Goal: Task Accomplishment & Management: Complete application form

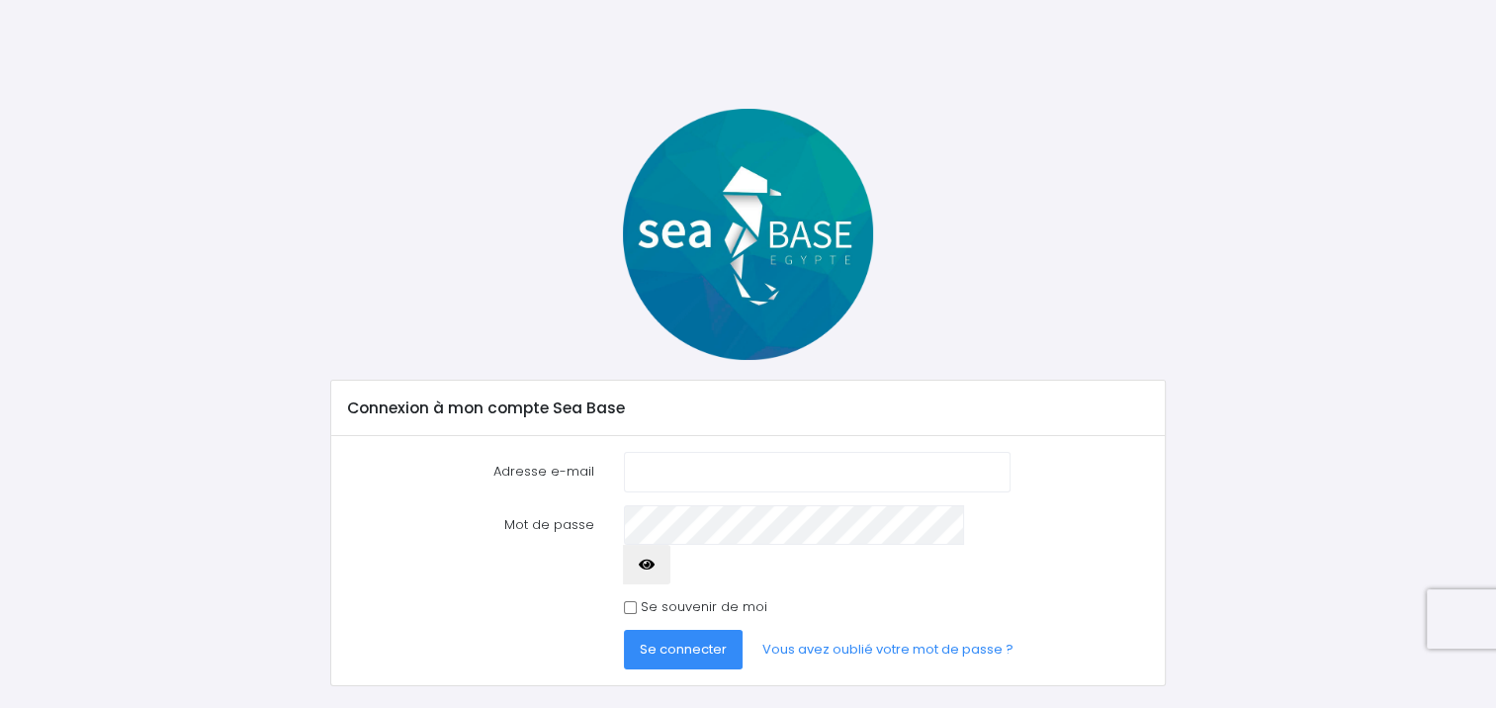
type input "francois1.vos@gmail.com"
click at [674, 640] on span "Se connecter" at bounding box center [683, 649] width 87 height 19
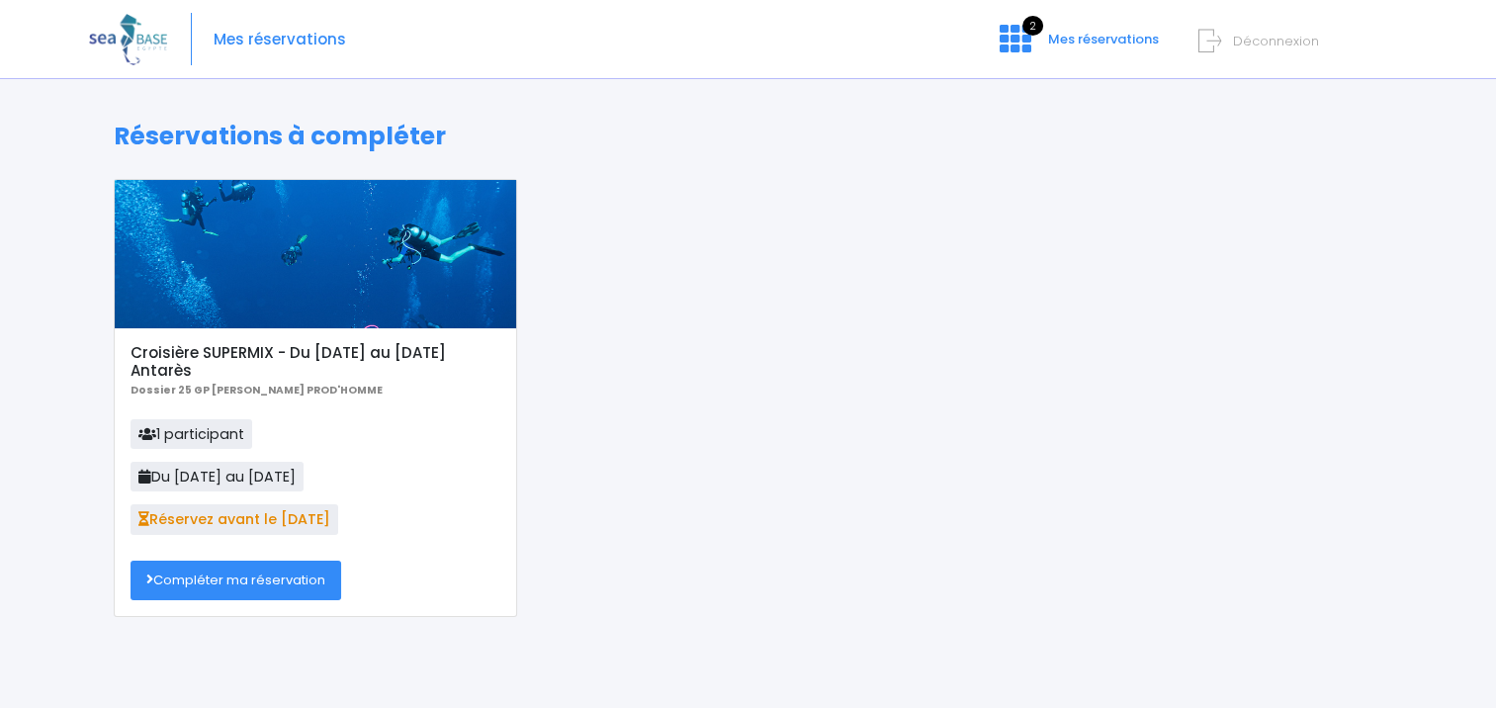
click at [253, 580] on link "Compléter ma réservation" at bounding box center [236, 581] width 211 height 40
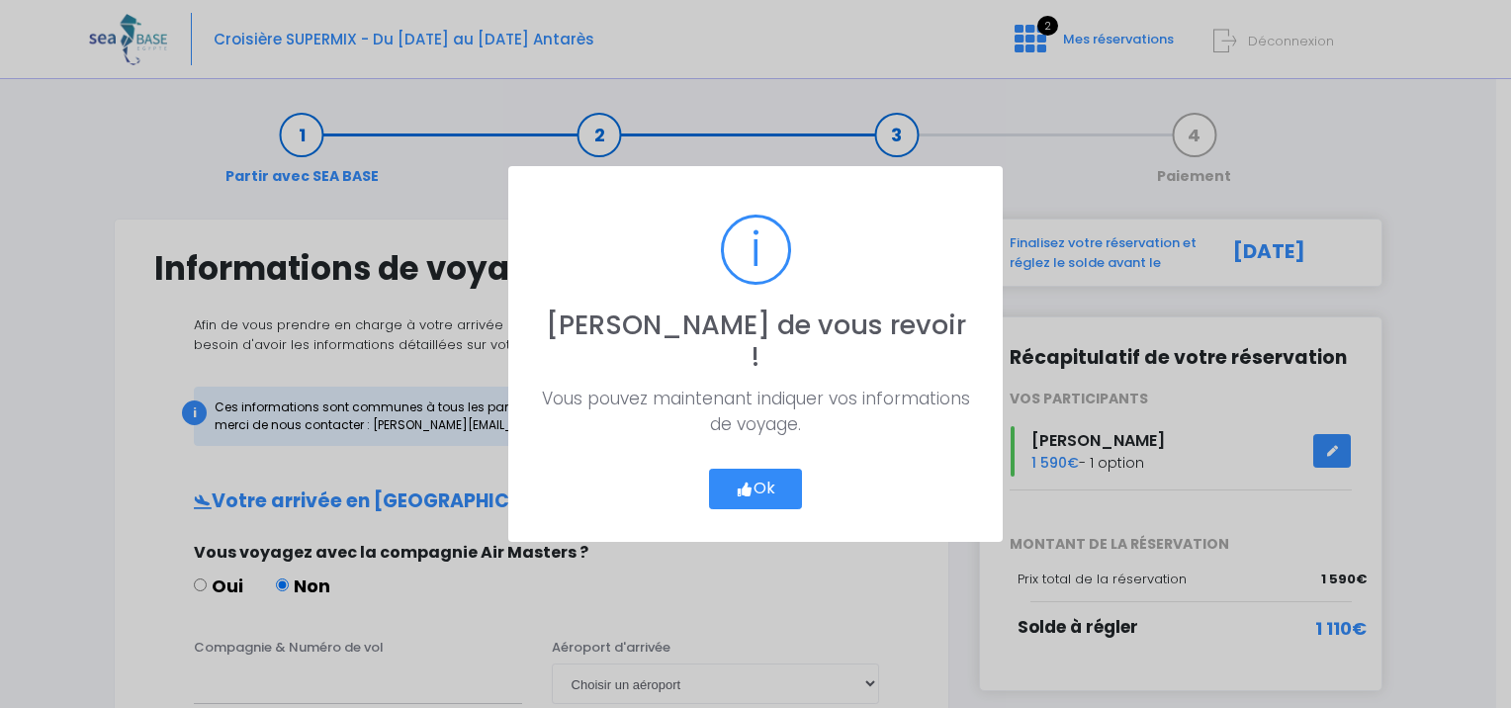
click at [756, 473] on button "Ok" at bounding box center [755, 490] width 93 height 42
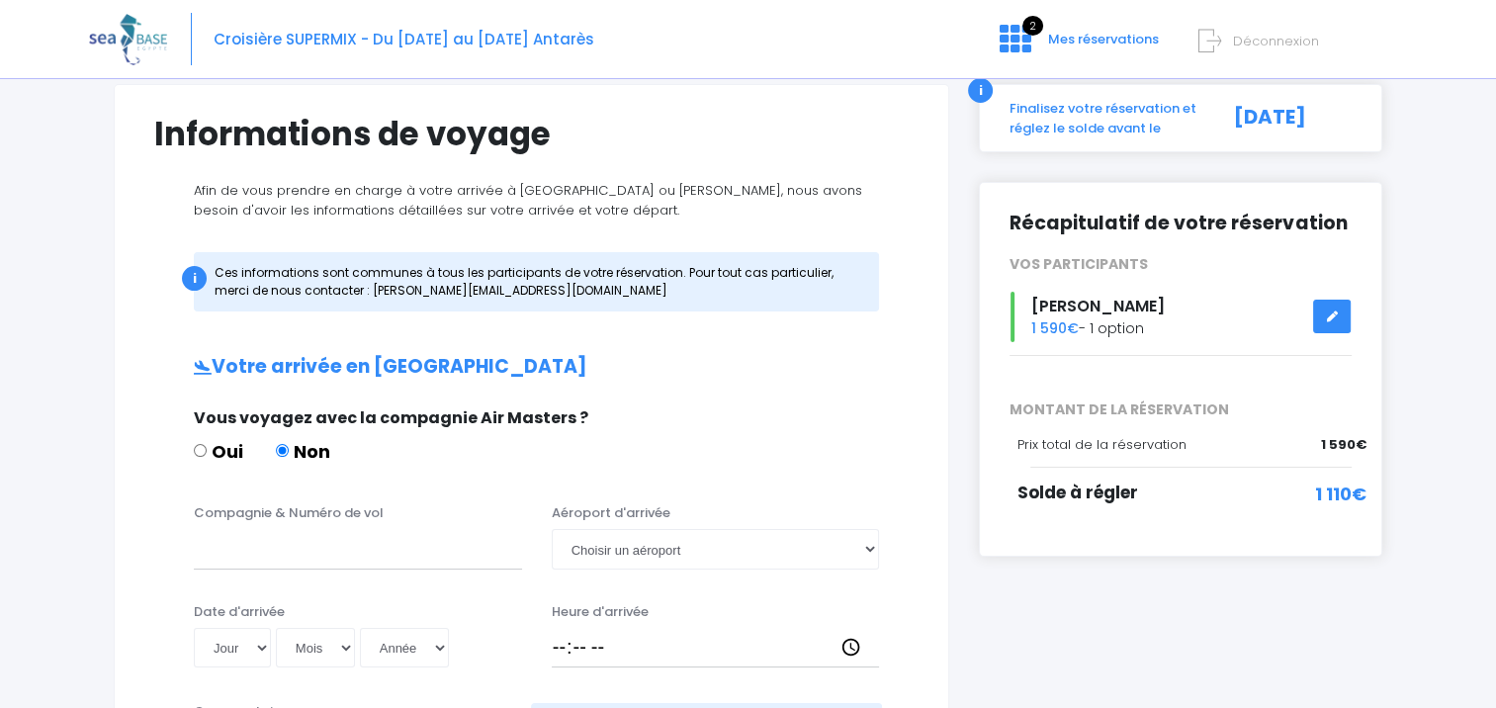
scroll to position [198, 0]
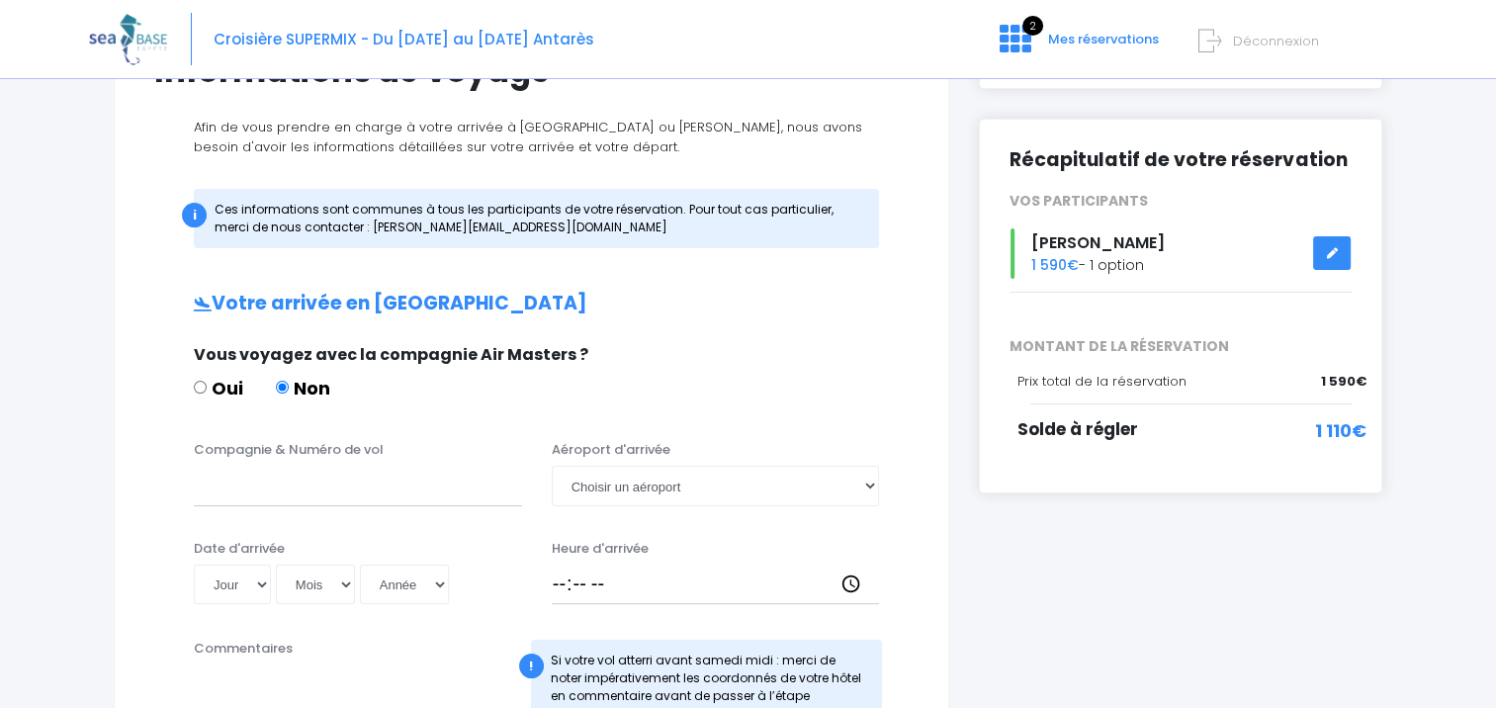
click at [196, 384] on input "Oui" at bounding box center [200, 387] width 13 height 13
radio input "true"
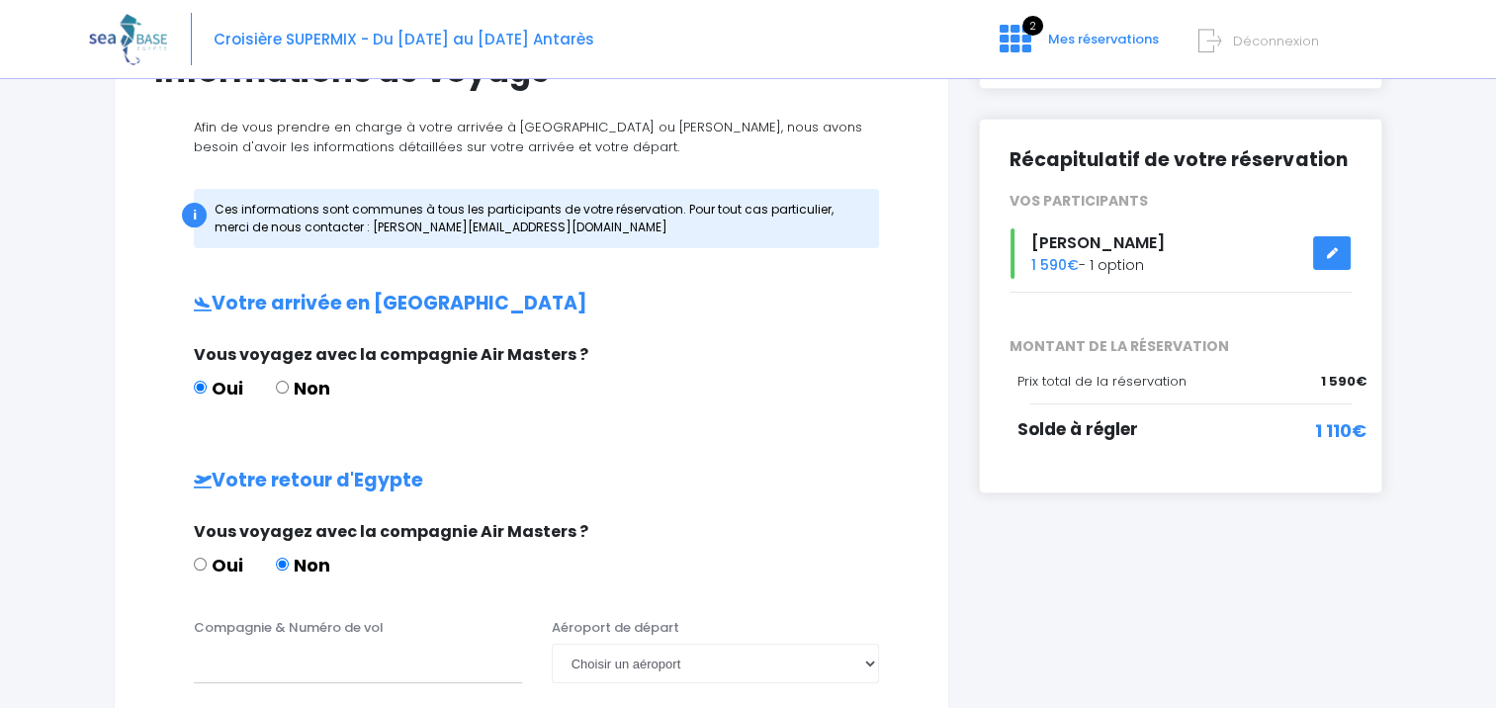
click at [201, 562] on input "Oui" at bounding box center [200, 564] width 13 height 13
radio input "true"
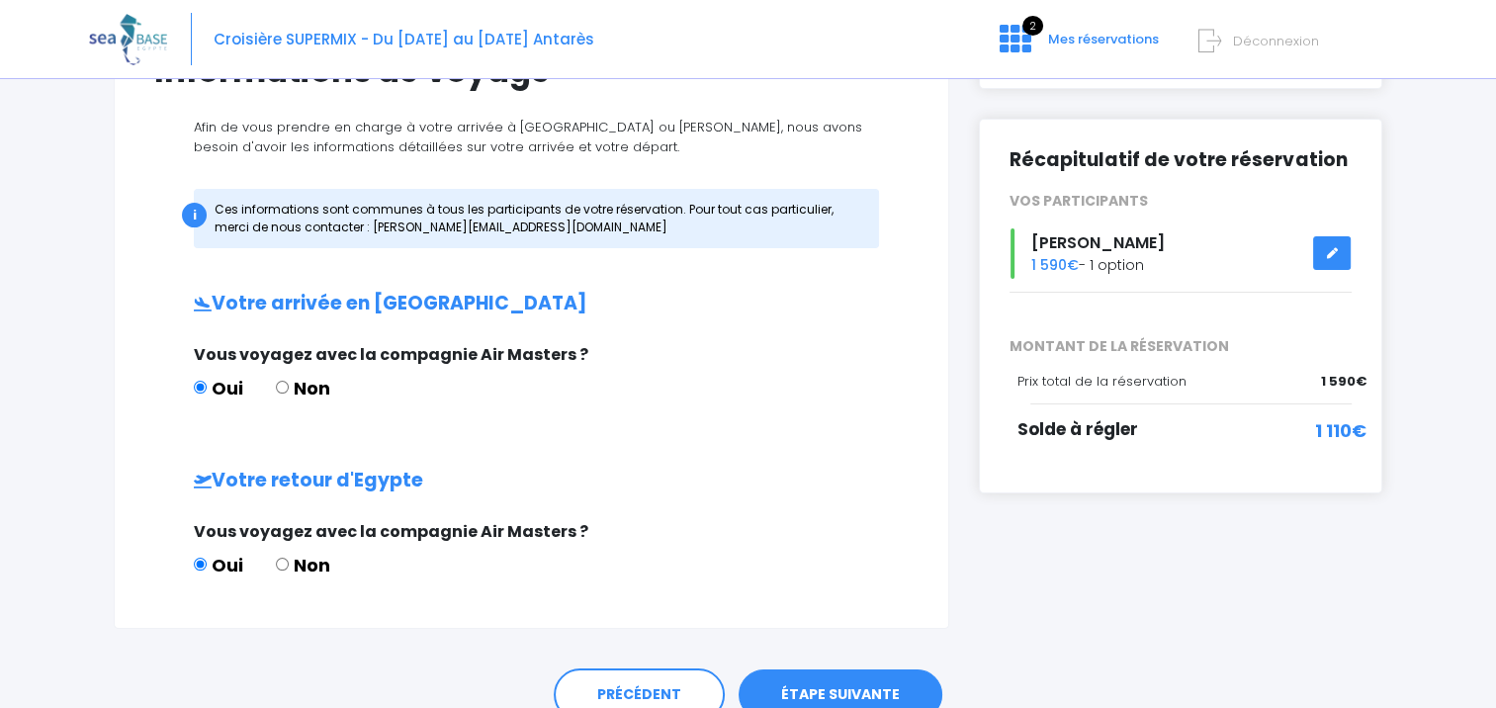
scroll to position [289, 0]
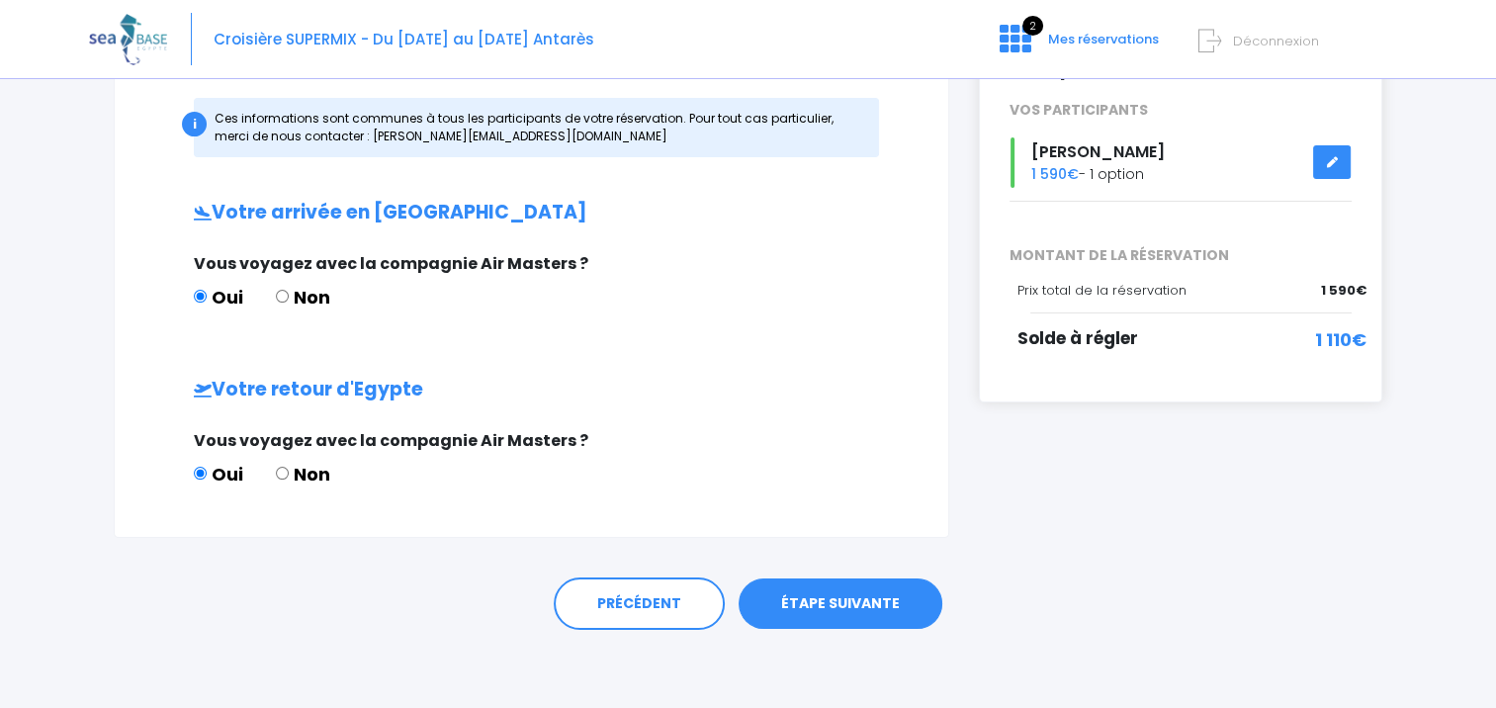
click at [860, 605] on link "ÉTAPE SUIVANTE" at bounding box center [841, 604] width 204 height 51
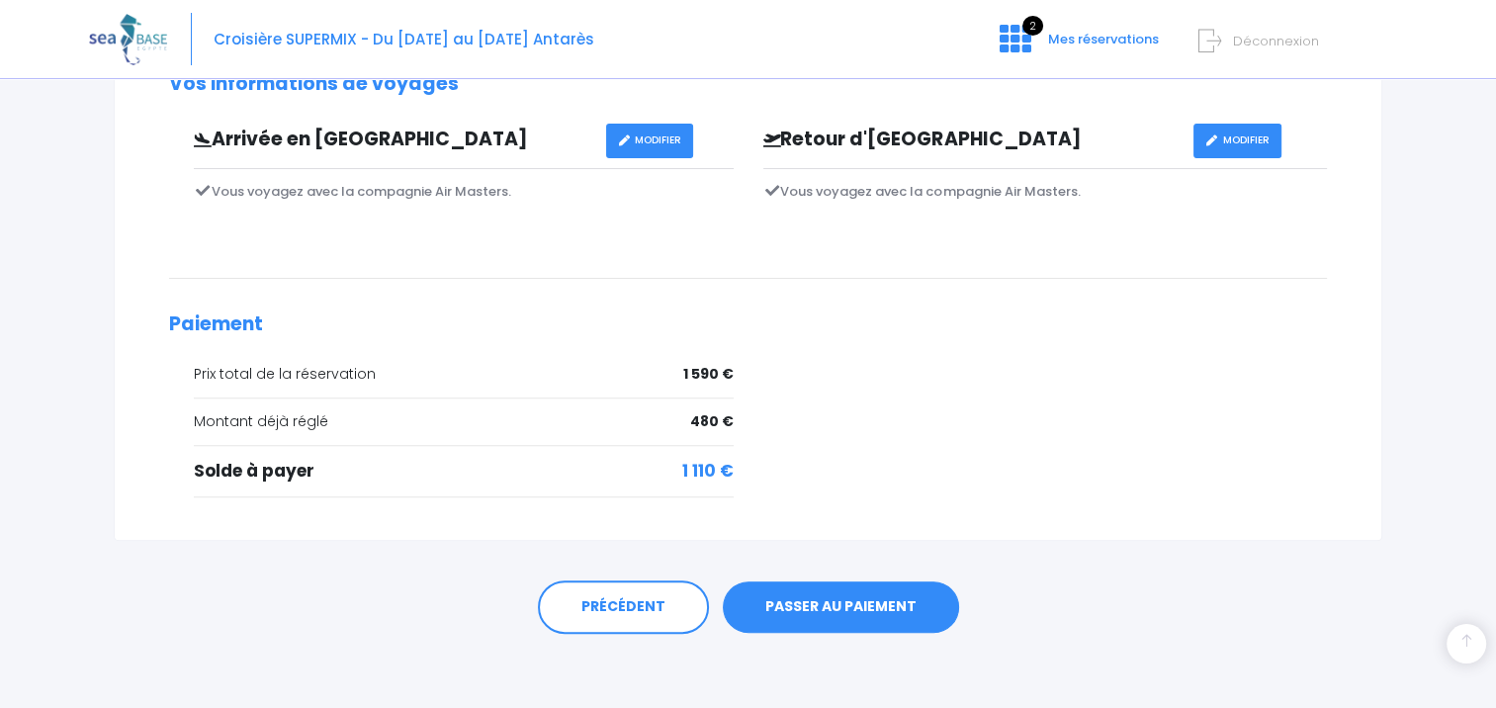
scroll to position [588, 0]
click at [887, 599] on link "PASSER AU PAIEMENT" at bounding box center [841, 606] width 236 height 51
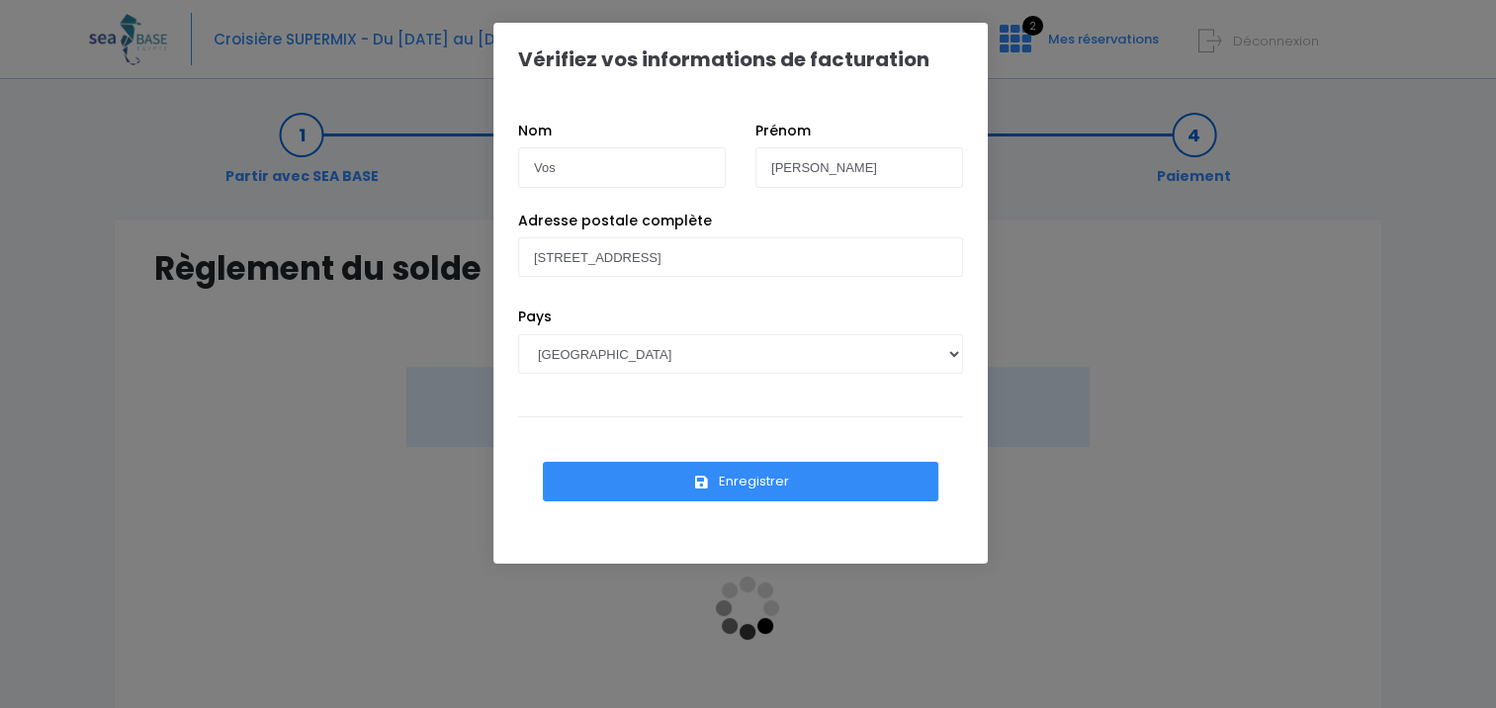
click at [755, 483] on button "Enregistrer" at bounding box center [741, 482] width 396 height 40
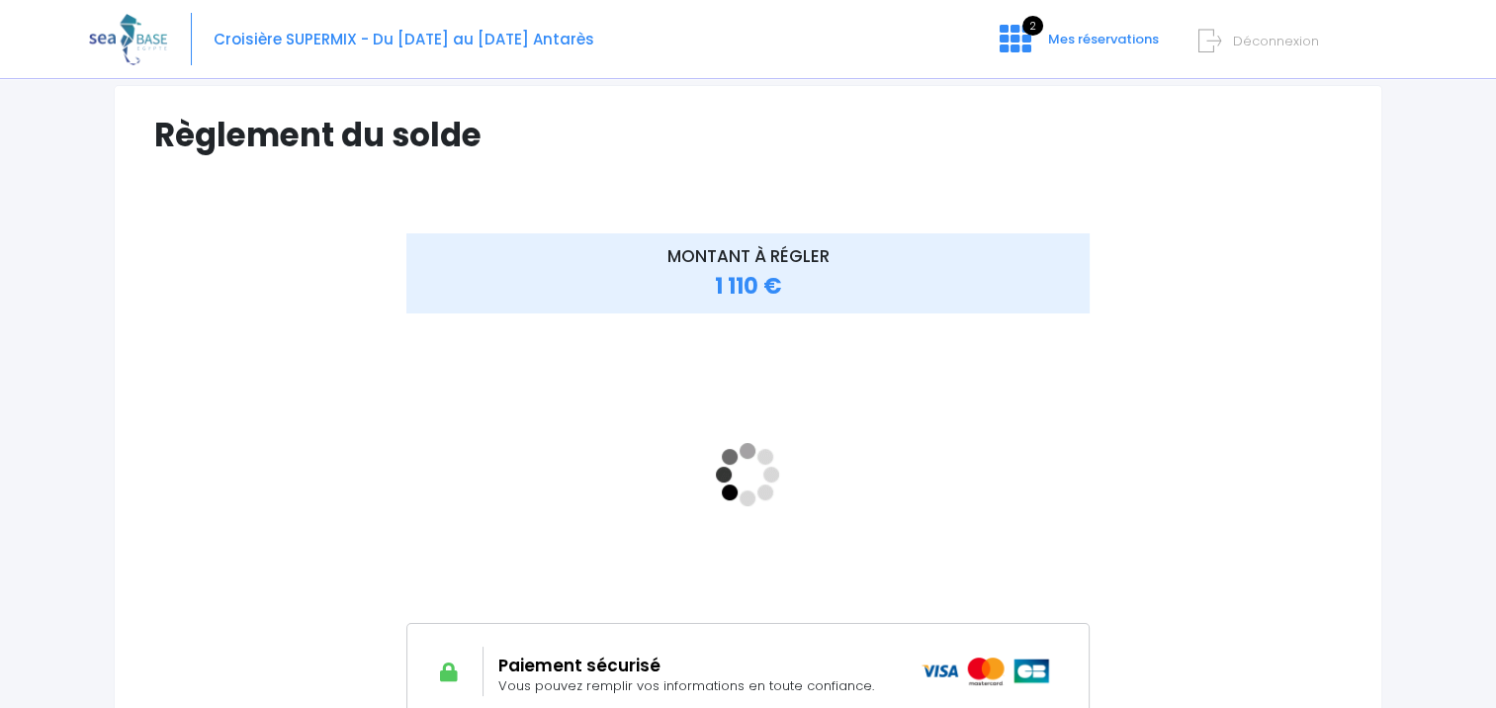
scroll to position [99, 0]
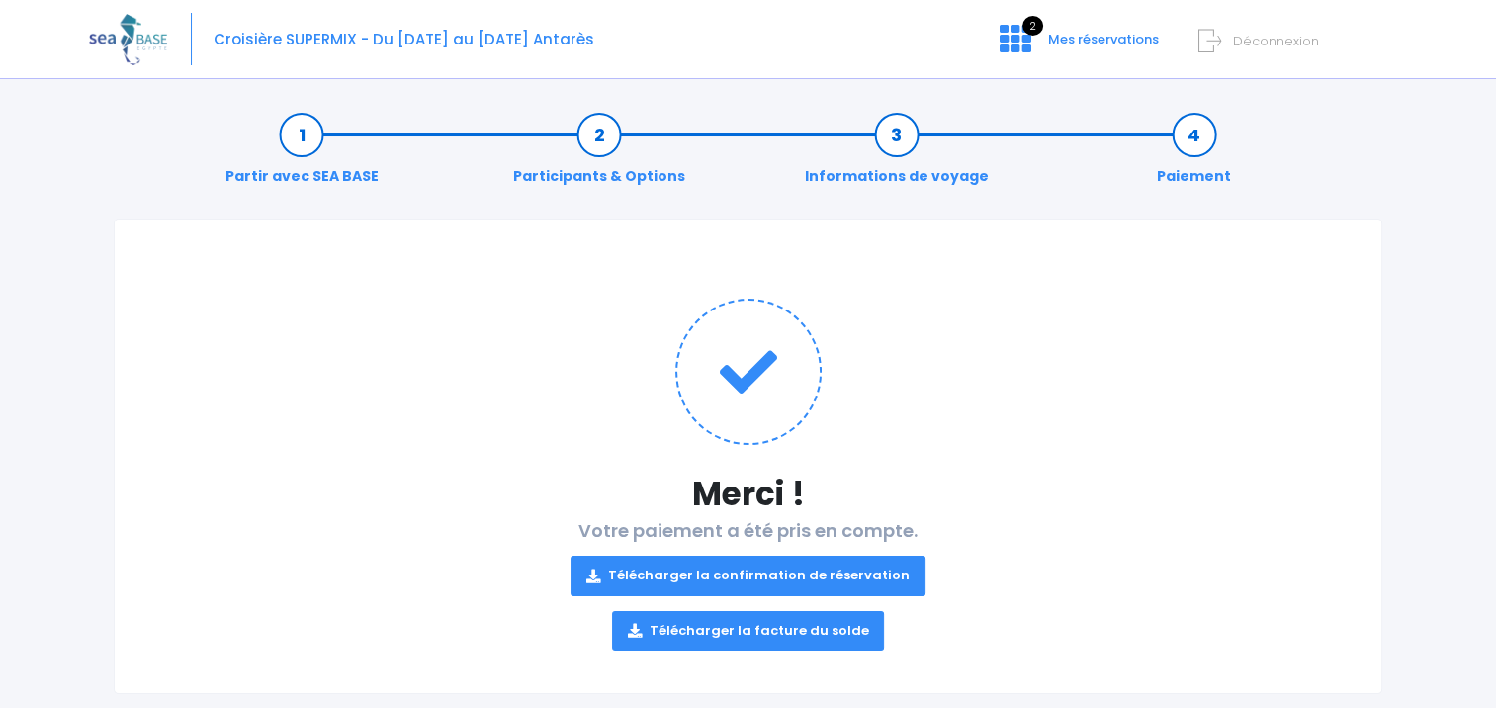
click at [792, 570] on link "Télécharger la confirmation de réservation" at bounding box center [748, 576] width 355 height 40
click at [795, 623] on link "Télécharger la facture du solde" at bounding box center [748, 631] width 273 height 40
drag, startPoint x: 1346, startPoint y: 3, endPoint x: 1423, endPoint y: 30, distance: 81.6
click at [1420, 36] on div "Croisière SUPERMIX - Du [DATE] au [DATE] Antarès 2 Mes réservations Déconnexion" at bounding box center [748, 39] width 1496 height 78
click at [667, 570] on link "Télécharger la confirmation de réservation" at bounding box center [748, 576] width 355 height 40
